Goal: Task Accomplishment & Management: Manage account settings

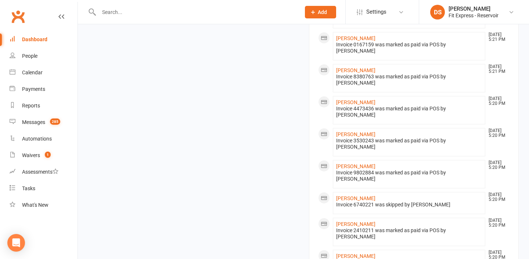
scroll to position [480, 0]
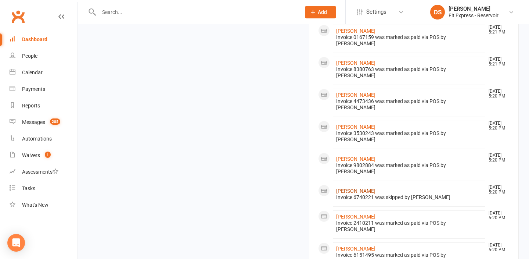
click at [373, 188] on link "[PERSON_NAME]" at bounding box center [355, 191] width 39 height 6
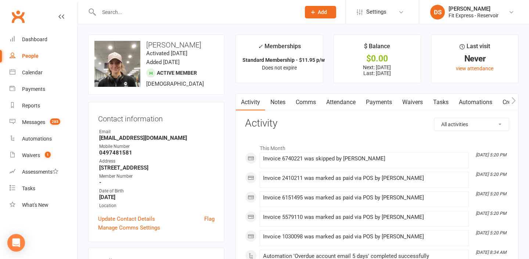
click at [383, 104] on link "Payments" at bounding box center [379, 102] width 36 height 17
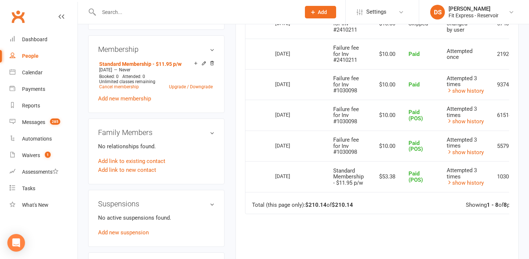
scroll to position [276, 0]
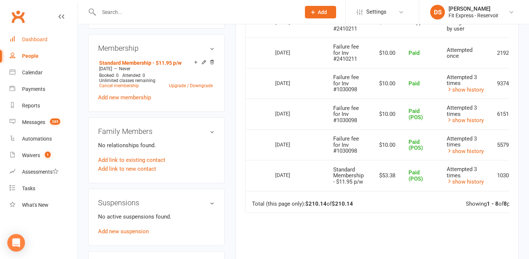
click at [38, 46] on link "Dashboard" at bounding box center [44, 39] width 68 height 17
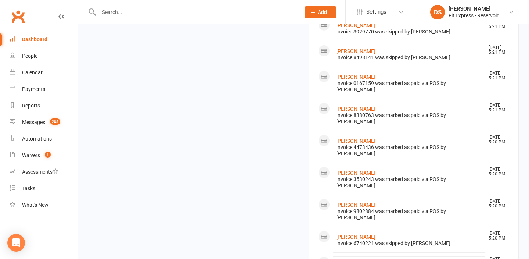
scroll to position [430, 0]
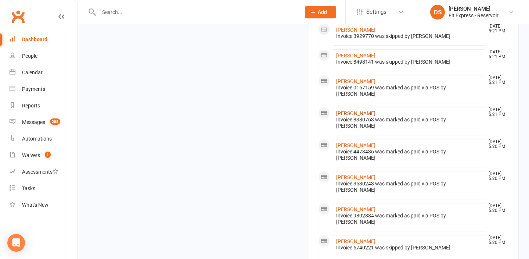
click at [360, 110] on link "[PERSON_NAME]" at bounding box center [355, 113] width 39 height 6
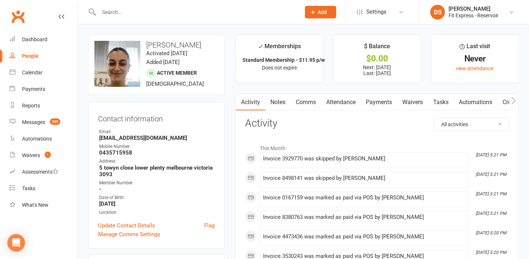
click at [375, 105] on link "Payments" at bounding box center [379, 102] width 36 height 17
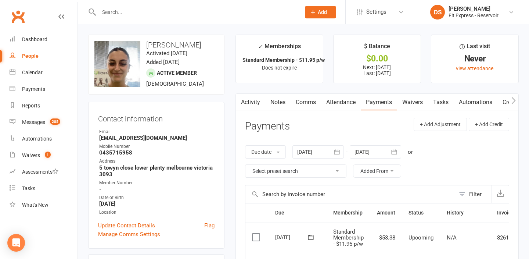
click at [255, 104] on link "Activity" at bounding box center [250, 102] width 29 height 17
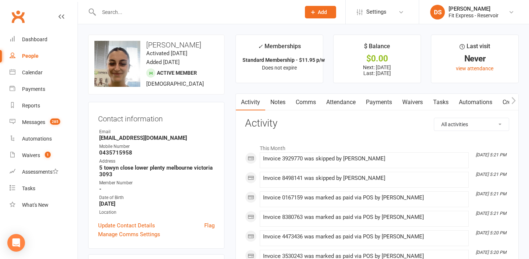
click at [371, 101] on link "Payments" at bounding box center [379, 102] width 36 height 17
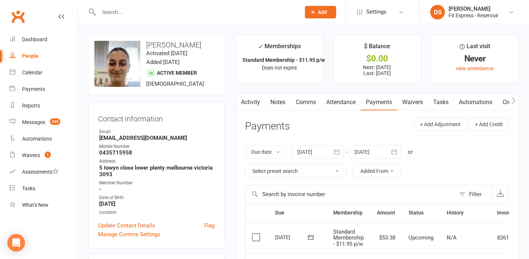
click at [255, 104] on link "Activity" at bounding box center [250, 102] width 29 height 17
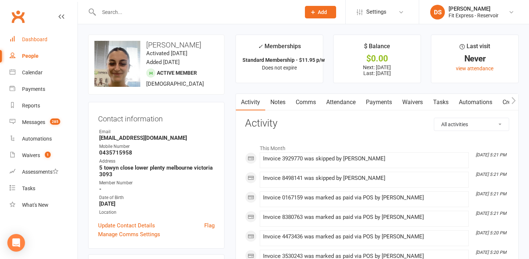
click at [35, 36] on link "Dashboard" at bounding box center [44, 39] width 68 height 17
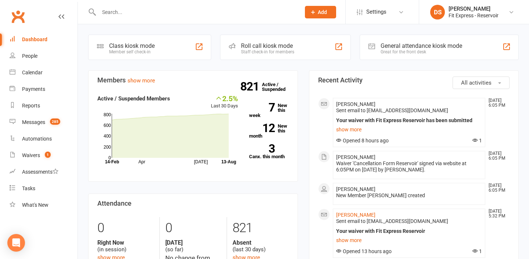
click at [27, 18] on div "Clubworx" at bounding box center [39, 20] width 78 height 27
click at [19, 15] on link "Clubworx" at bounding box center [18, 16] width 18 height 18
click at [40, 153] on link "Waivers 1" at bounding box center [44, 155] width 68 height 17
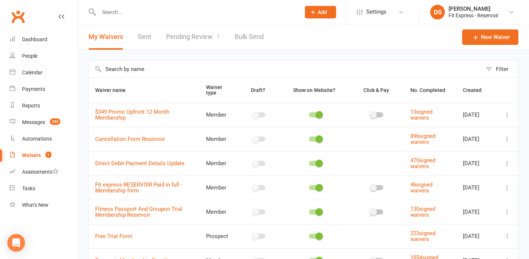
click at [181, 42] on link "Pending Review 1" at bounding box center [193, 36] width 54 height 25
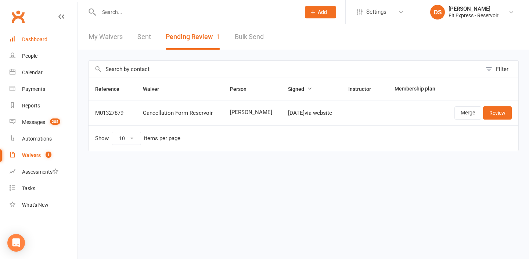
click at [53, 37] on link "Dashboard" at bounding box center [44, 39] width 68 height 17
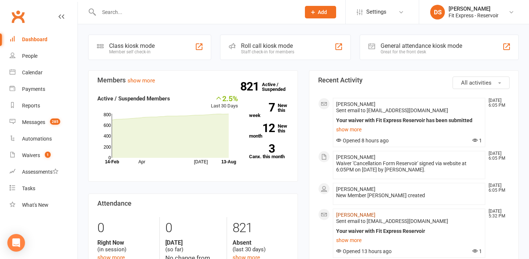
click at [348, 214] on link "[PERSON_NAME]" at bounding box center [355, 215] width 39 height 6
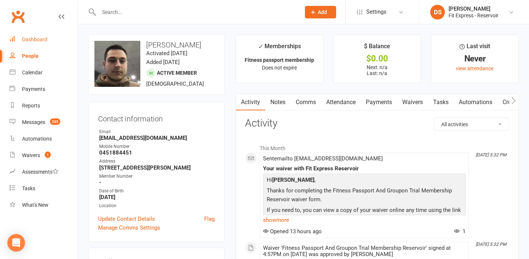
click at [35, 39] on div "Dashboard" at bounding box center [34, 39] width 25 height 6
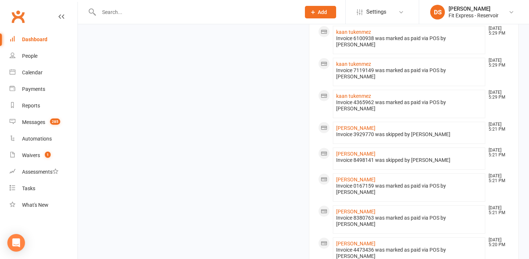
scroll to position [336, 0]
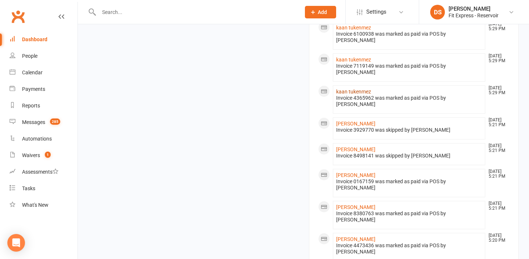
click at [354, 89] on link "kaan tukenmez" at bounding box center [353, 92] width 35 height 6
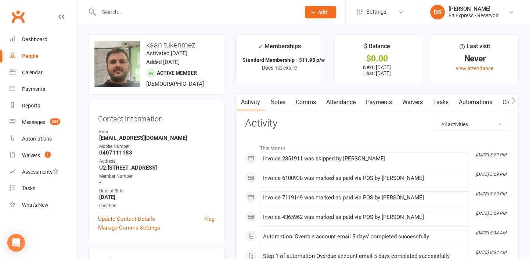
click at [22, 19] on link "Clubworx" at bounding box center [18, 16] width 18 height 18
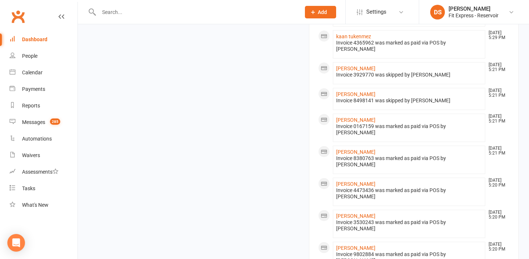
scroll to position [488, 0]
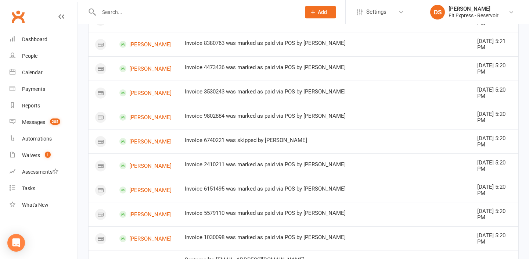
scroll to position [707, 0]
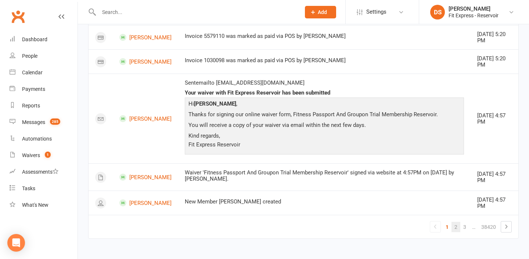
click at [455, 225] on link "2" at bounding box center [456, 227] width 9 height 10
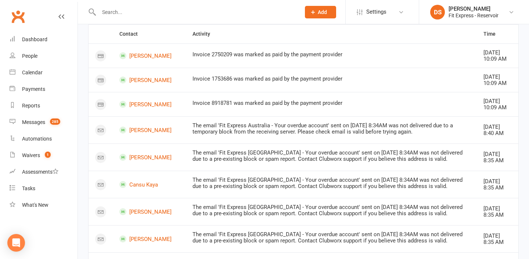
scroll to position [0, 0]
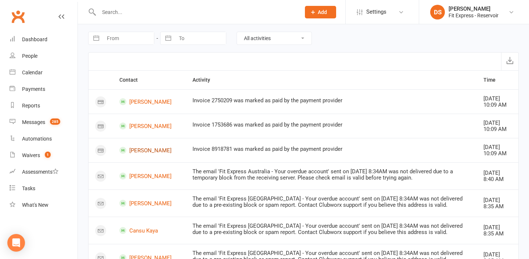
click at [137, 151] on link "Steven Carroll" at bounding box center [149, 150] width 60 height 7
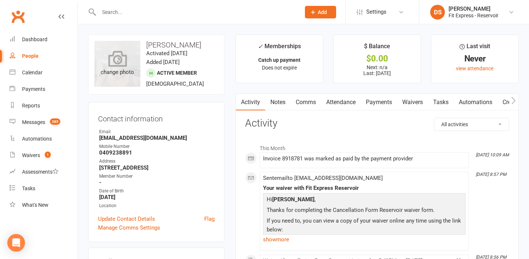
scroll to position [1, 0]
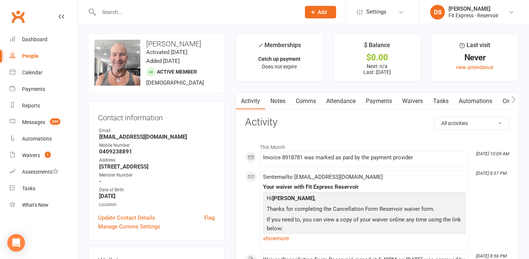
click at [17, 13] on link "Clubworx" at bounding box center [18, 16] width 18 height 18
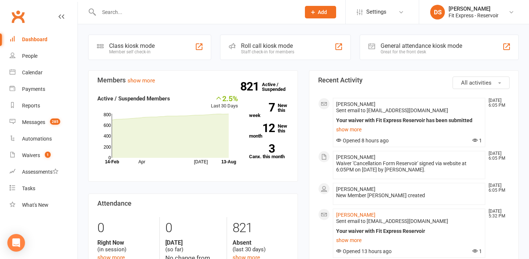
click at [16, 28] on div "Clubworx" at bounding box center [39, 20] width 78 height 27
click at [15, 18] on link "Clubworx" at bounding box center [18, 16] width 18 height 18
click at [23, 13] on link "Clubworx" at bounding box center [18, 16] width 18 height 18
click at [22, 15] on link "Clubworx" at bounding box center [18, 16] width 18 height 18
click at [48, 154] on link "Waivers" at bounding box center [44, 155] width 68 height 17
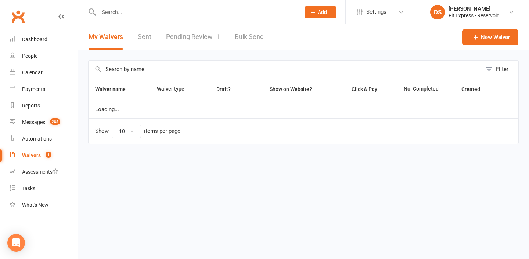
click at [188, 32] on link "Pending Review 1" at bounding box center [193, 36] width 54 height 25
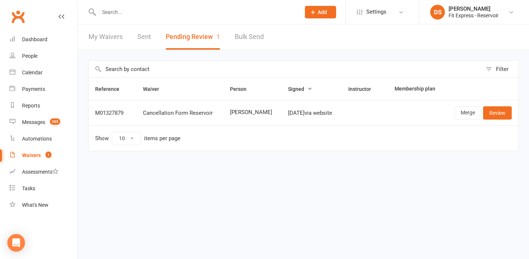
click at [22, 16] on link "Clubworx" at bounding box center [18, 16] width 18 height 18
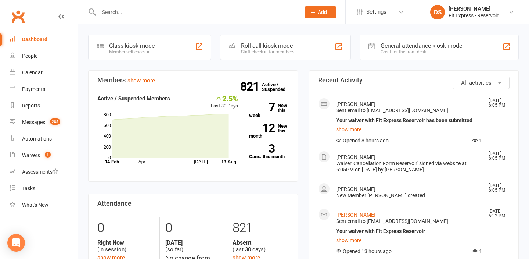
click at [23, 13] on link "Clubworx" at bounding box center [18, 16] width 18 height 18
